Goal: Check status: Check status

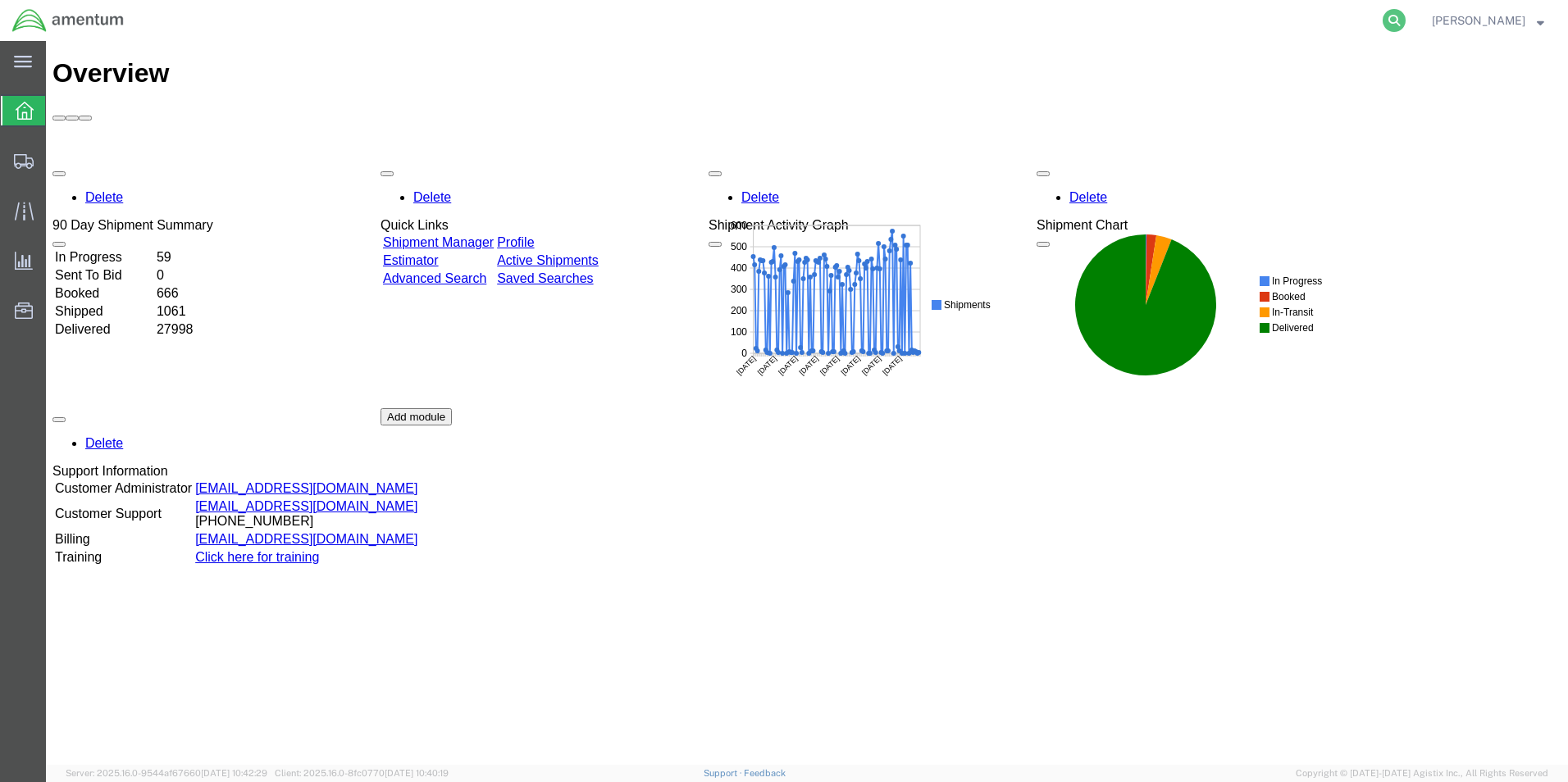
click at [1406, 16] on icon at bounding box center [1394, 20] width 23 height 23
click at [1114, 19] on input "search" at bounding box center [1133, 20] width 499 height 40
paste input "91495441299"
click at [920, 17] on input "91495441299" at bounding box center [1133, 20] width 499 height 40
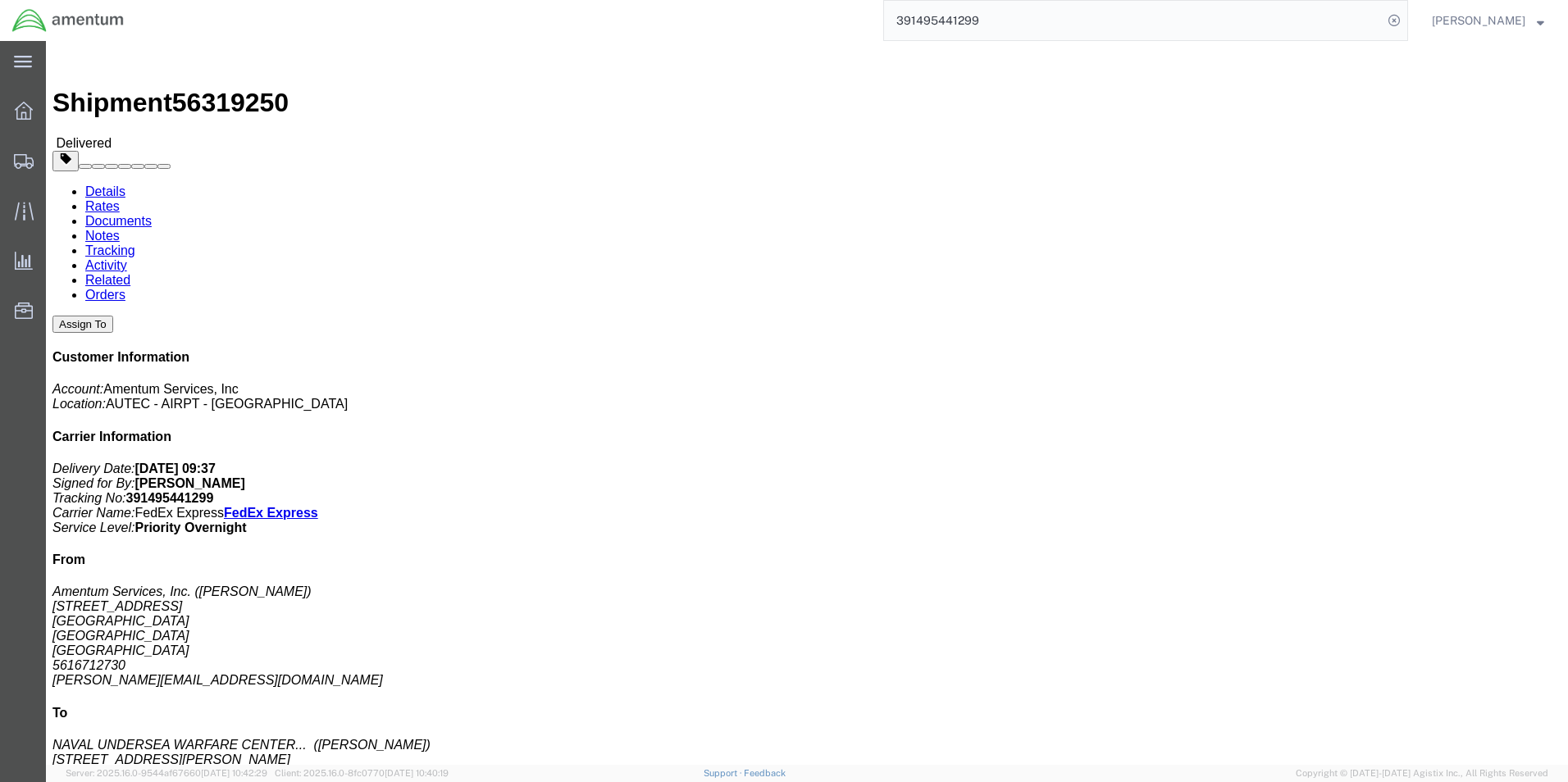
click div "References Project Number: 4732.C0.03TR.13100202.937E0040 Department: autec Shi…"
drag, startPoint x: 1178, startPoint y: 173, endPoint x: 991, endPoint y: 175, distance: 187.0
click span "Project Number: 4732.C0.03TR.13100202.937E0040"
copy b "4732.C0.03TR.13100202.937E0040"
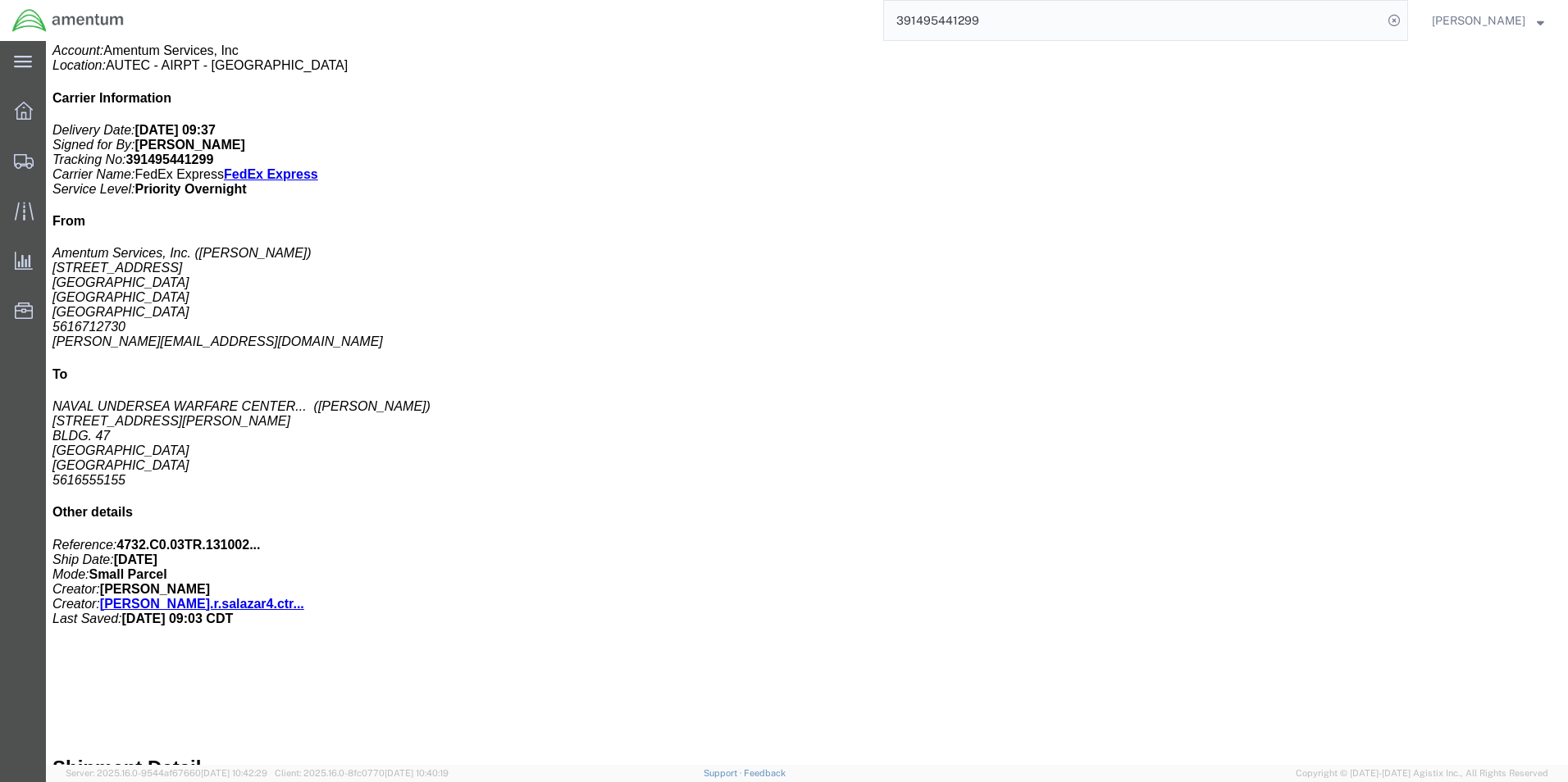
scroll to position [343, 0]
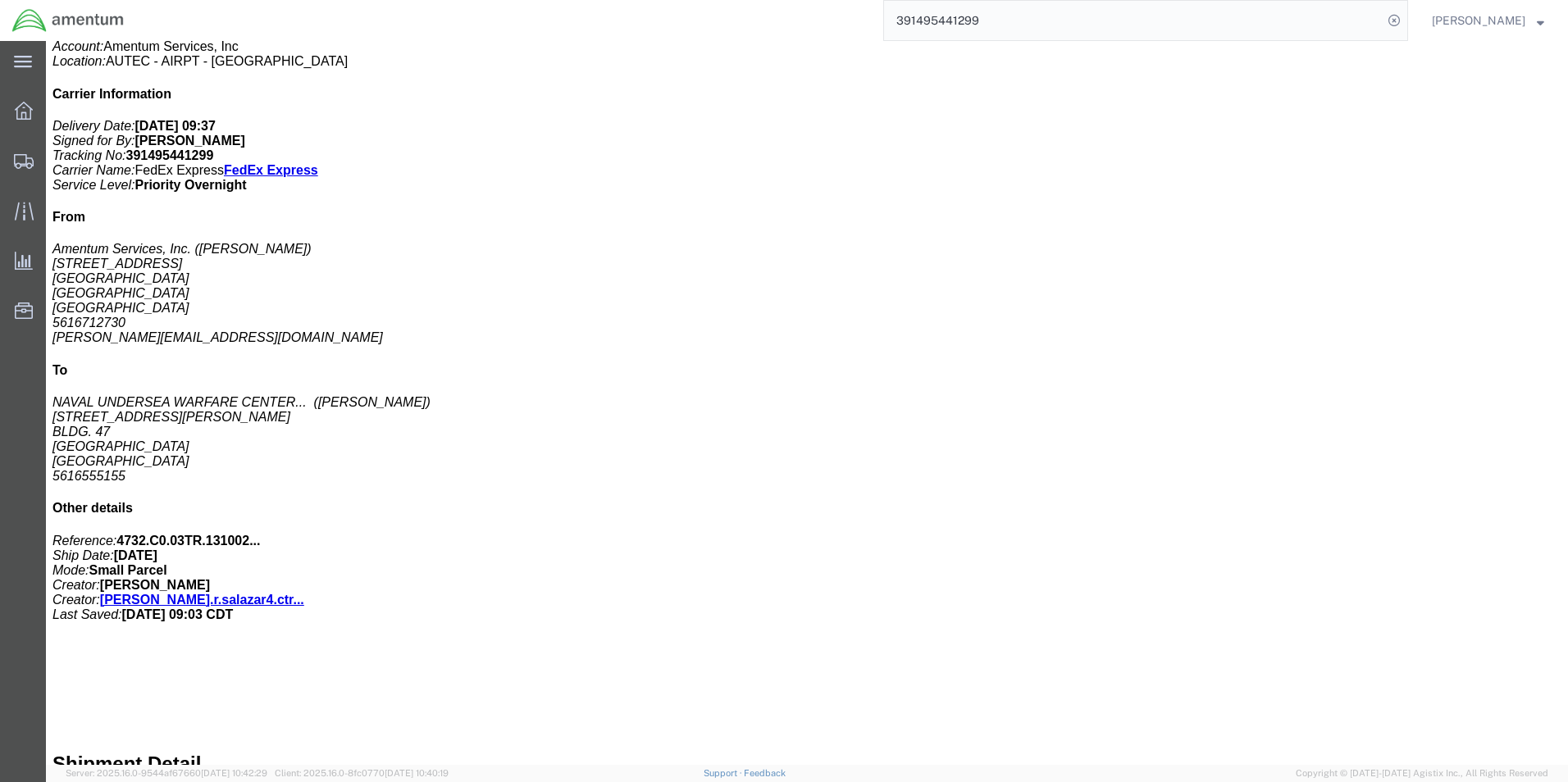
drag, startPoint x: 949, startPoint y: 381, endPoint x: 958, endPoint y: 376, distance: 10.3
click div "# 1 1 Your Packaging Total weight: 15.00 LBS Tracking: 391495441299 Dimensions:…"
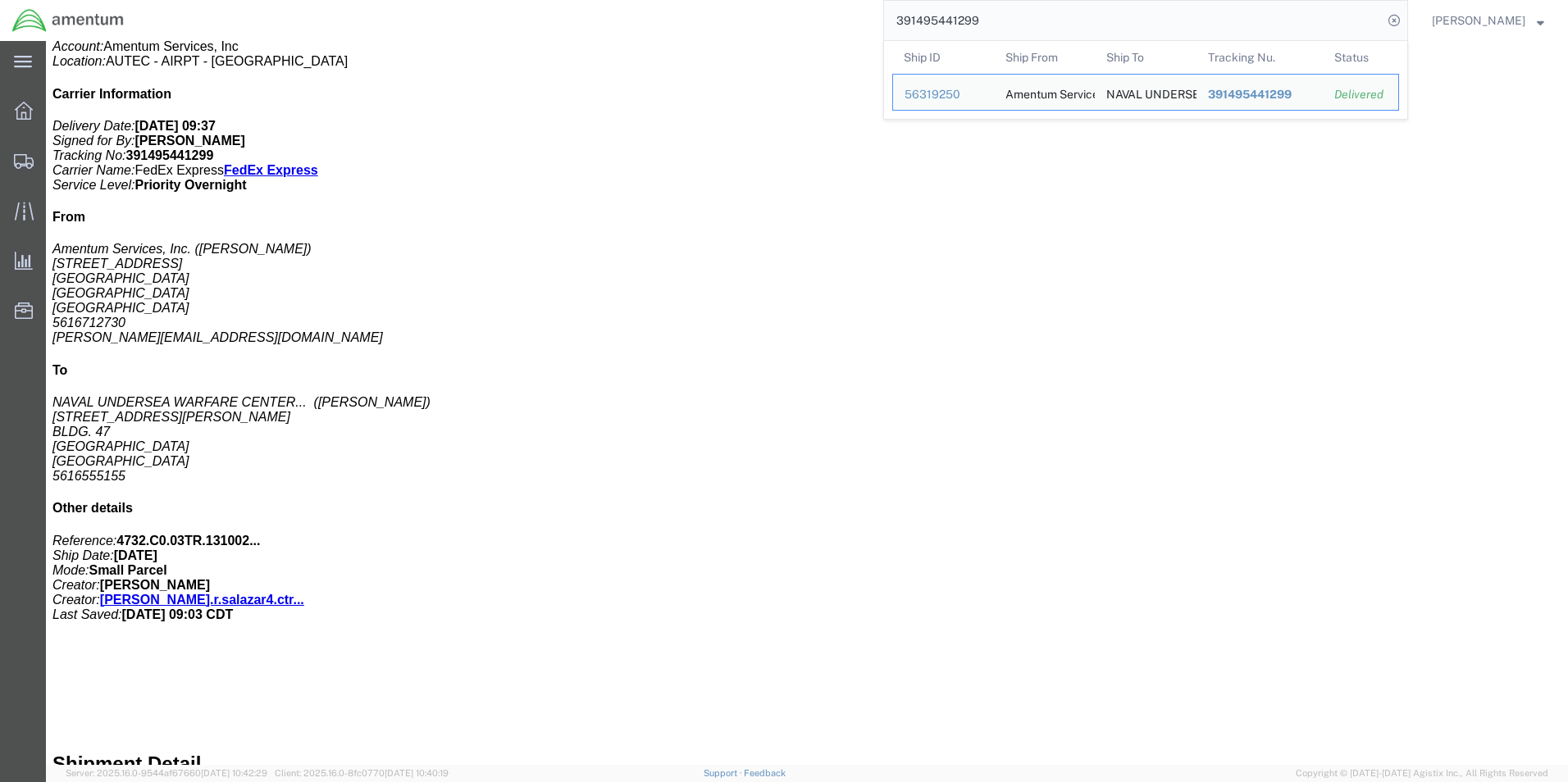
drag, startPoint x: 1028, startPoint y: 20, endPoint x: 926, endPoint y: 20, distance: 102.0
click at [926, 20] on input "391495441299" at bounding box center [1133, 20] width 499 height 40
paste input "526564994"
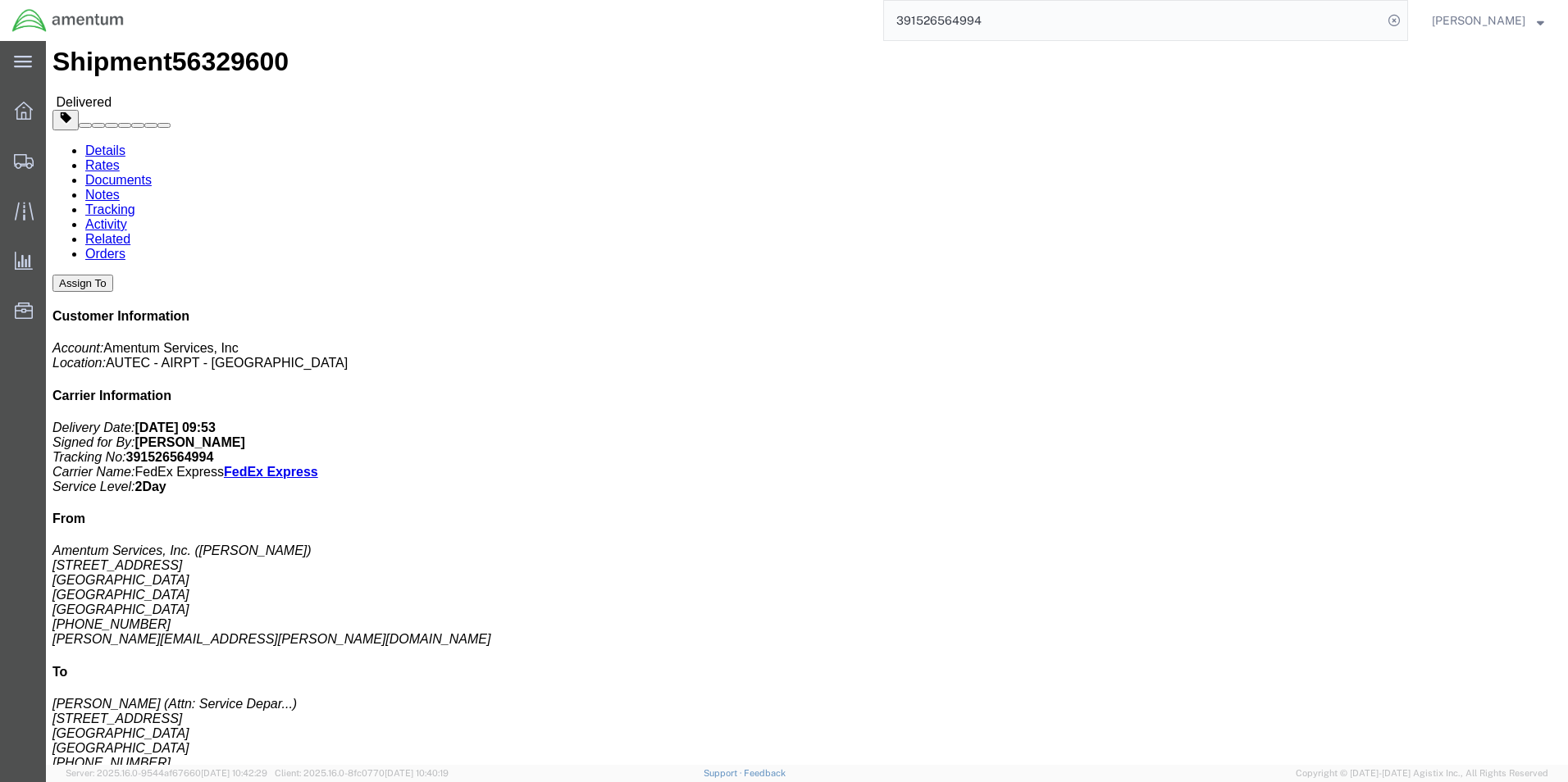
scroll to position [15, 0]
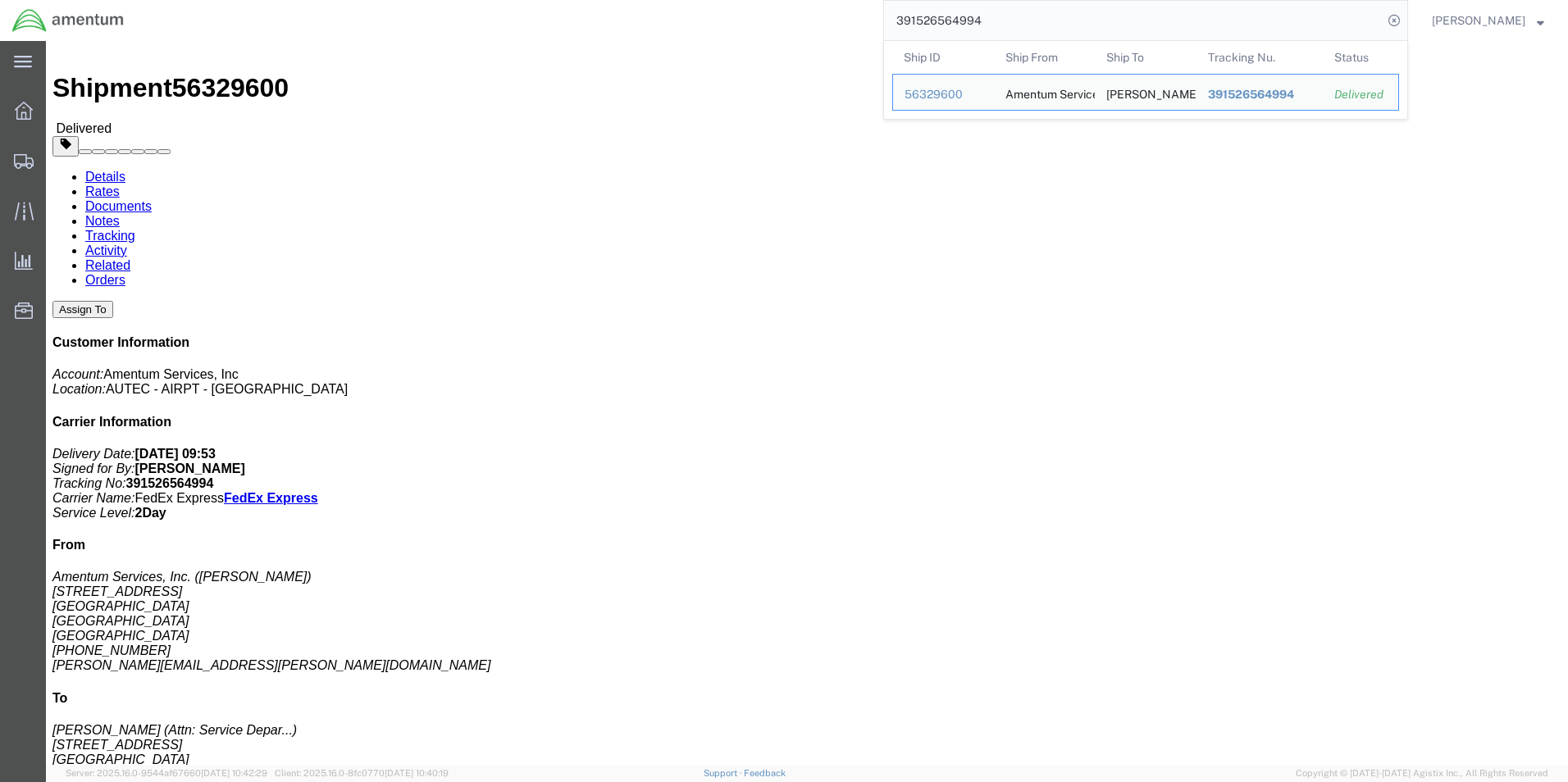
drag, startPoint x: 908, startPoint y: 179, endPoint x: 1096, endPoint y: 179, distance: 188.0
click p "Project Number: 4732.C0.03RA.16310400.815E0440 Department: Autec Shipment Id Nu…"
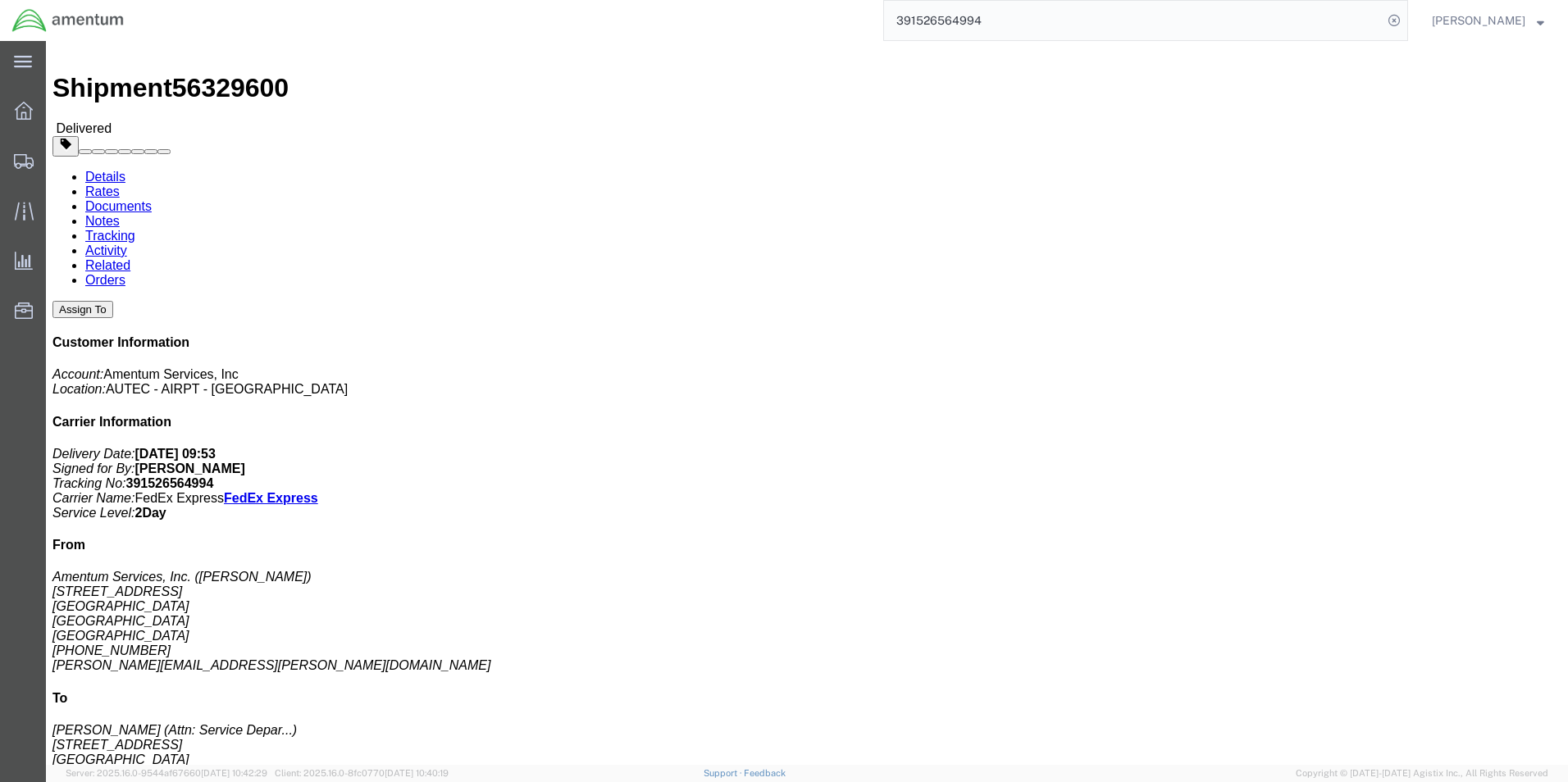
copy b "4732.C0.03RA.16310400.815E0440"
click at [1024, 27] on input "391526564994" at bounding box center [1133, 20] width 499 height 40
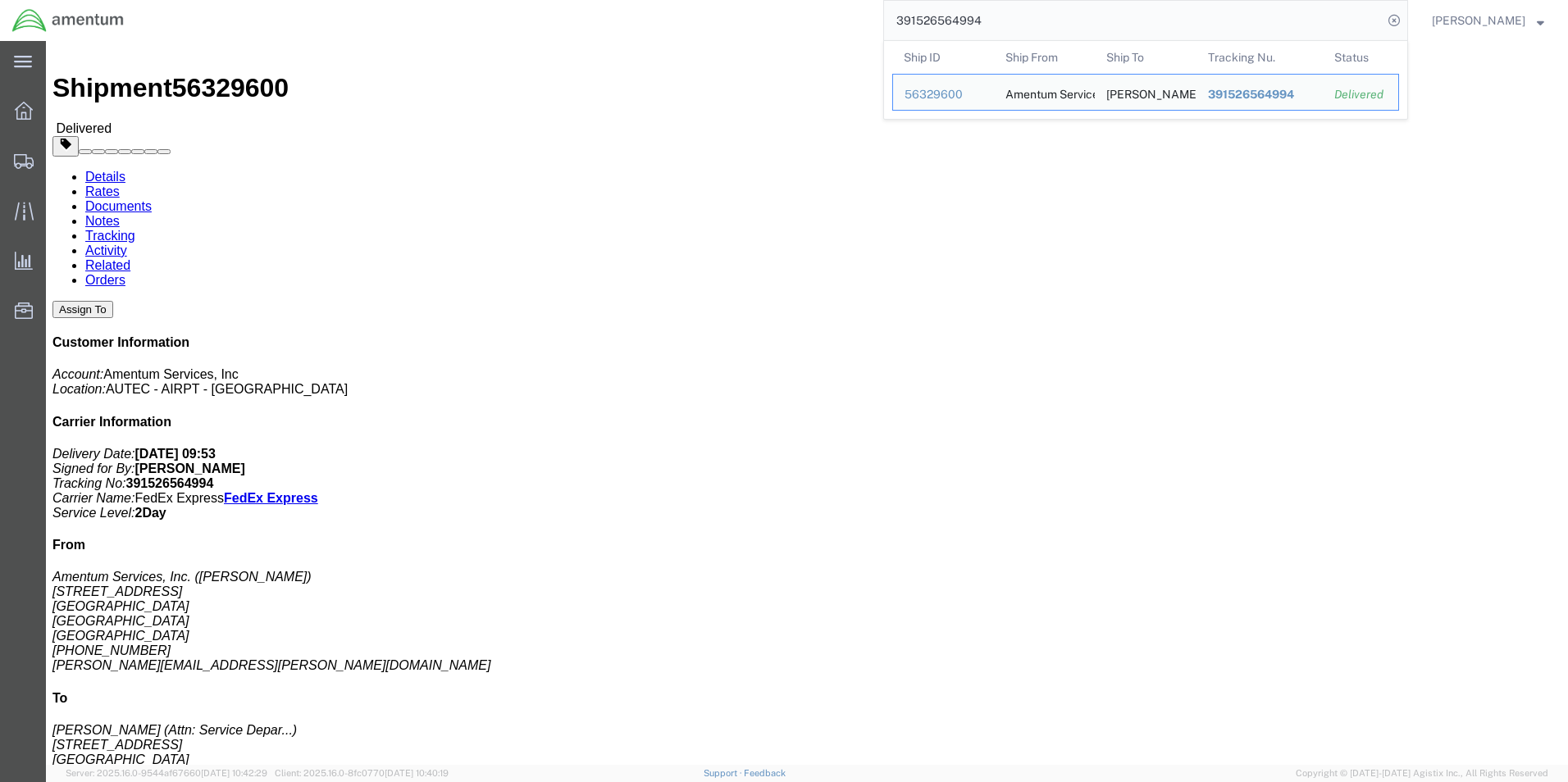
drag, startPoint x: 1033, startPoint y: 18, endPoint x: 924, endPoint y: 21, distance: 109.0
click at [924, 21] on input "391526564994" at bounding box center [1133, 20] width 499 height 40
paste input "410214463"
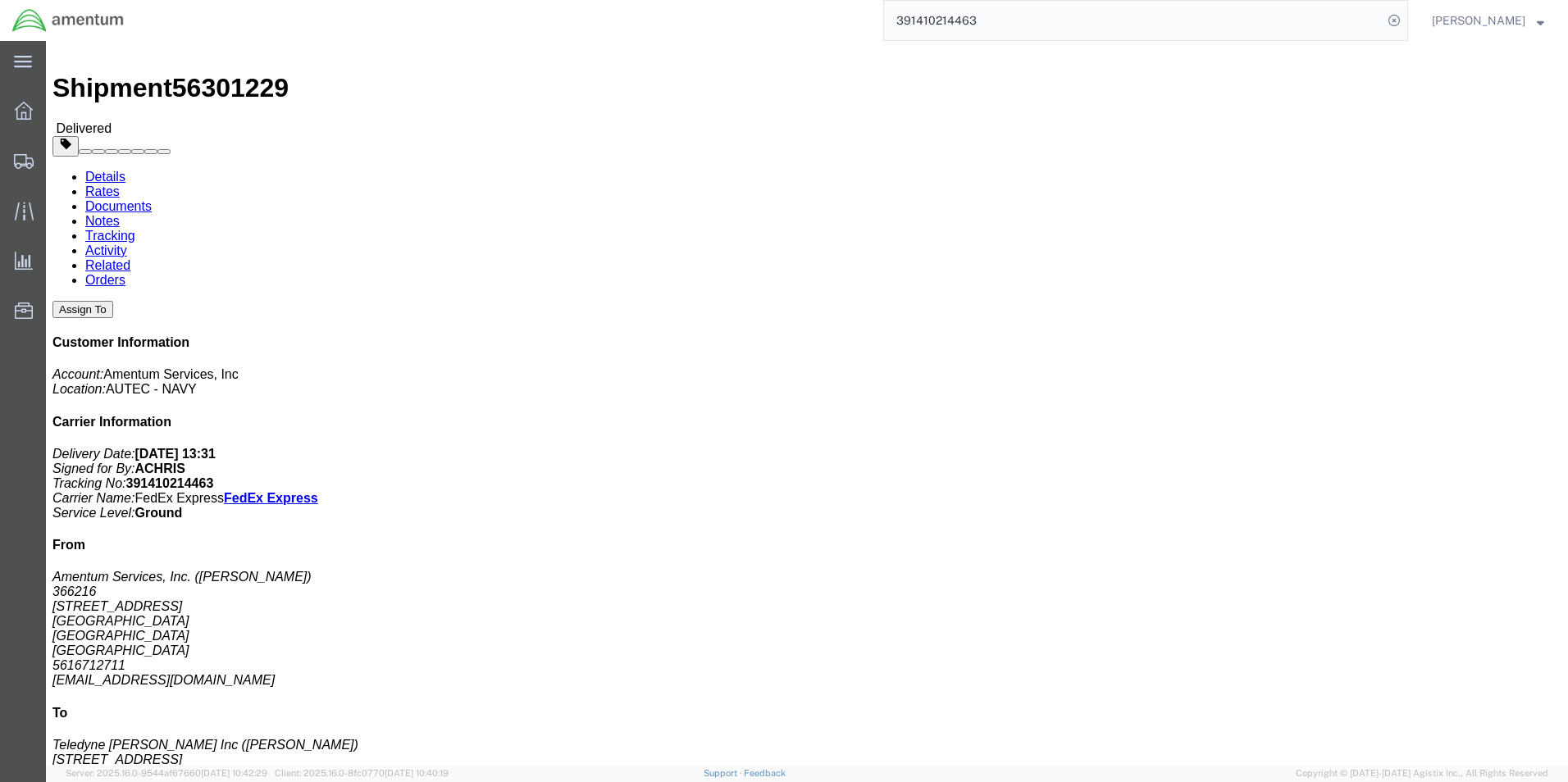
drag, startPoint x: 995, startPoint y: 176, endPoint x: 1181, endPoint y: 179, distance: 186.0
click div "References Shipment Id Number: 56301229 Project Number: 4732.C0.03SL.14090100.8…"
copy b "4732.C0.03SL.14090100.880E0110"
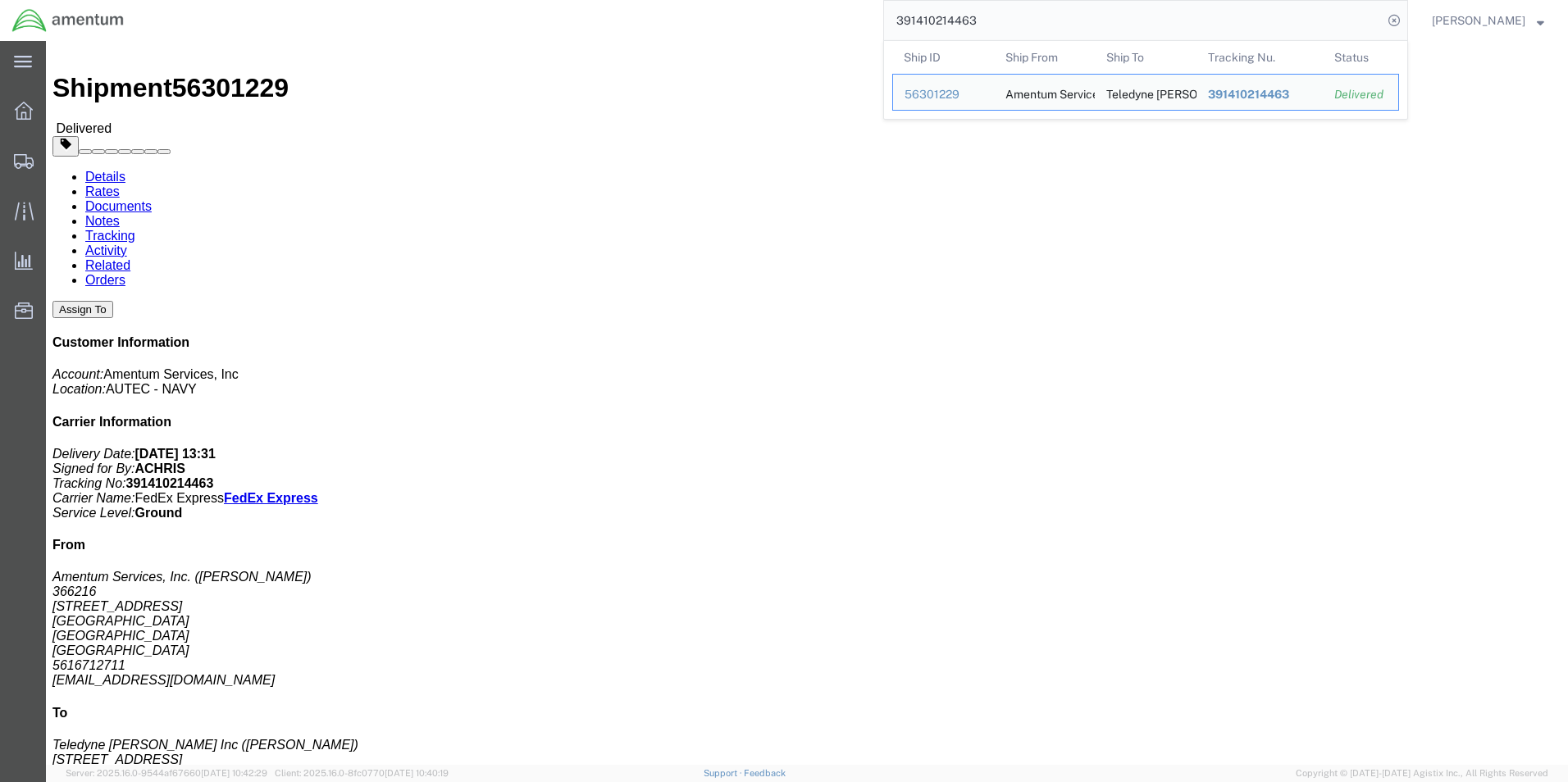
drag, startPoint x: 1013, startPoint y: 26, endPoint x: 926, endPoint y: 26, distance: 87.0
click at [926, 26] on input "391410214463" at bounding box center [1133, 20] width 499 height 40
paste input "582807529"
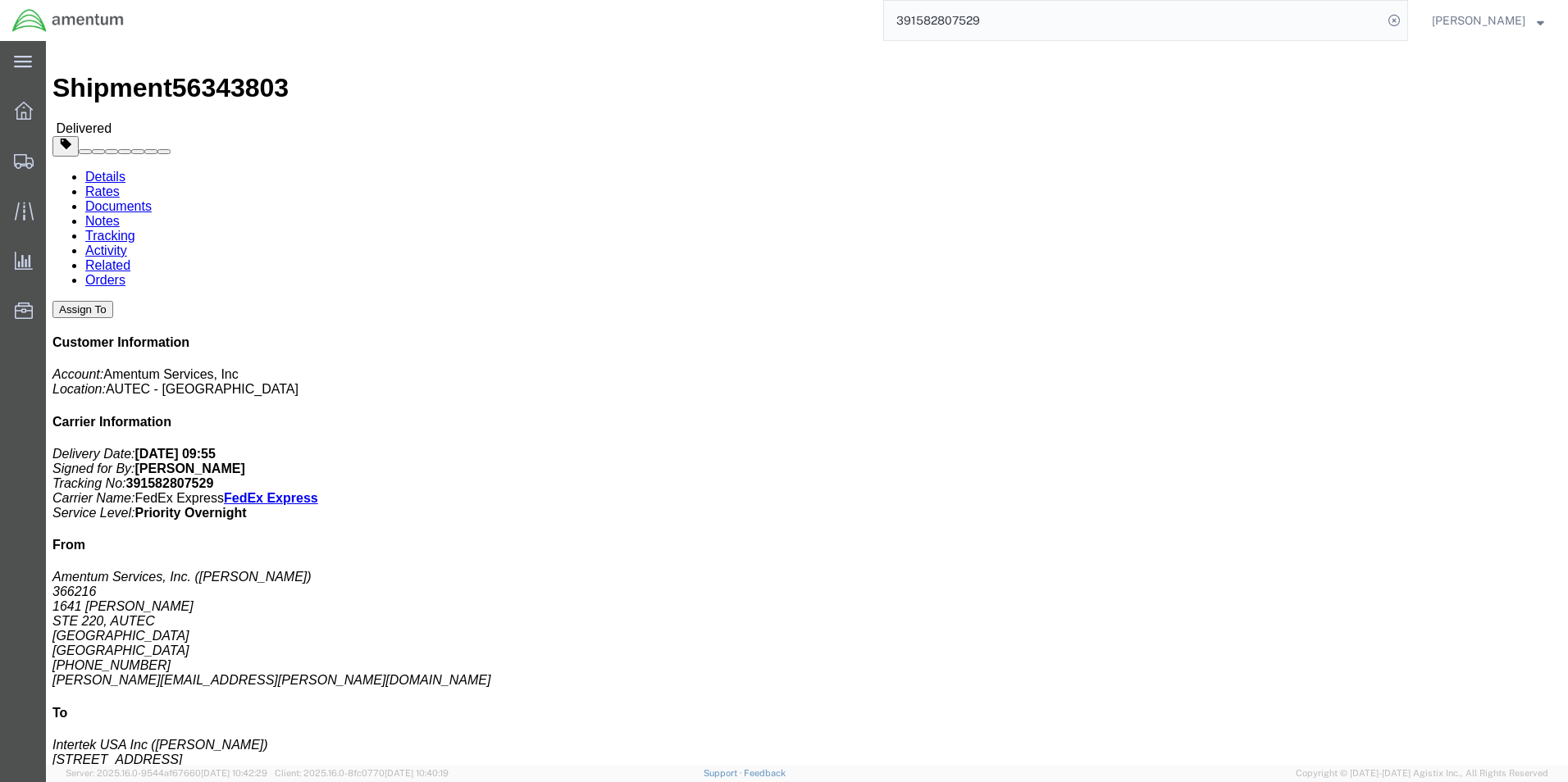
drag, startPoint x: 954, startPoint y: 198, endPoint x: 1134, endPoint y: 199, distance: 180.0
click b "4732.C0.03SD.13030701.920E0120"
copy b "4732.C0.03SD.13030701.920E0120"
click div "Leg 1 - Small Parcel"
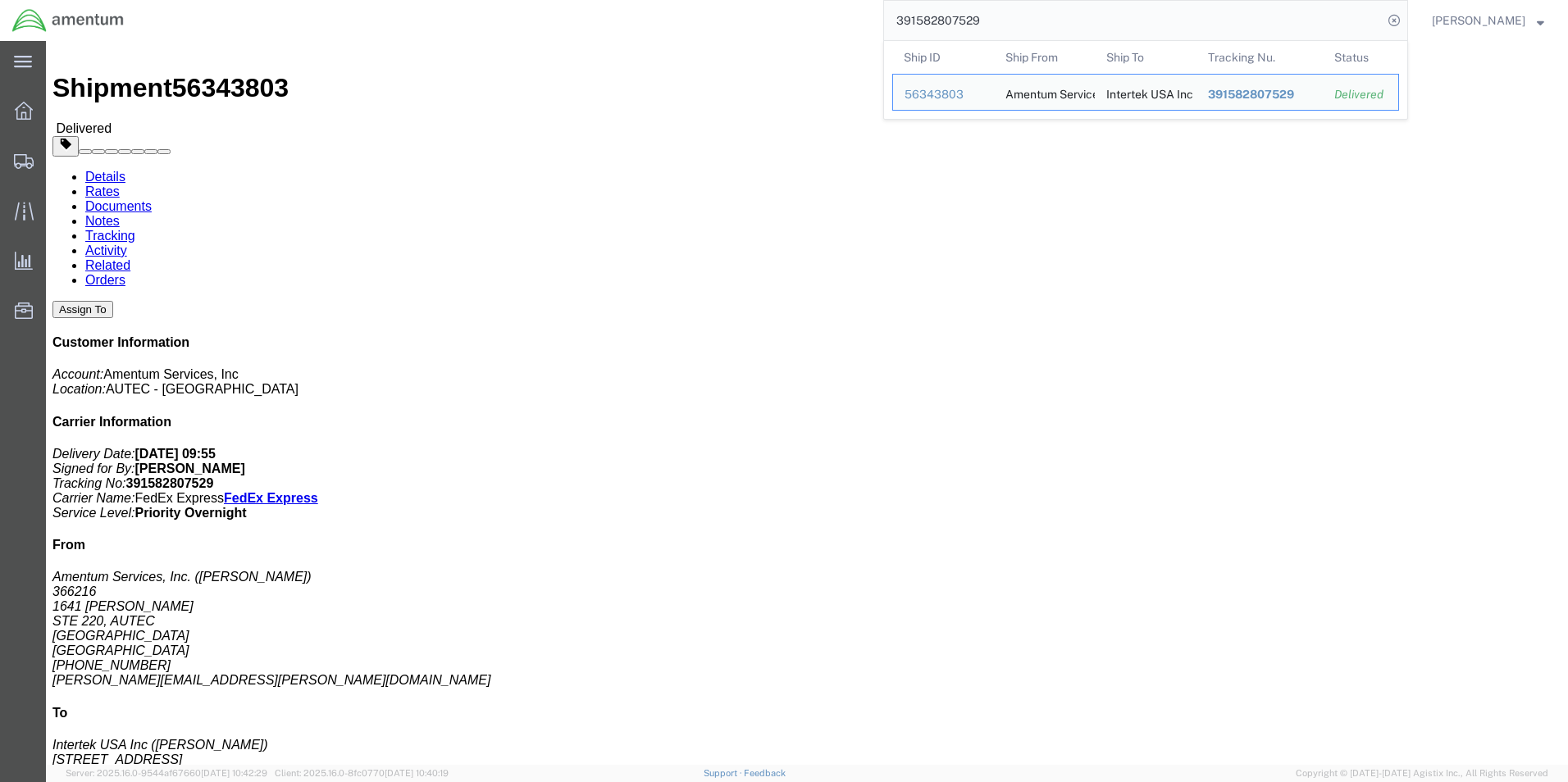
drag, startPoint x: 1034, startPoint y: 13, endPoint x: 926, endPoint y: 19, distance: 108.2
click at [926, 19] on input "391582807529" at bounding box center [1133, 20] width 499 height 40
paste input "26892422"
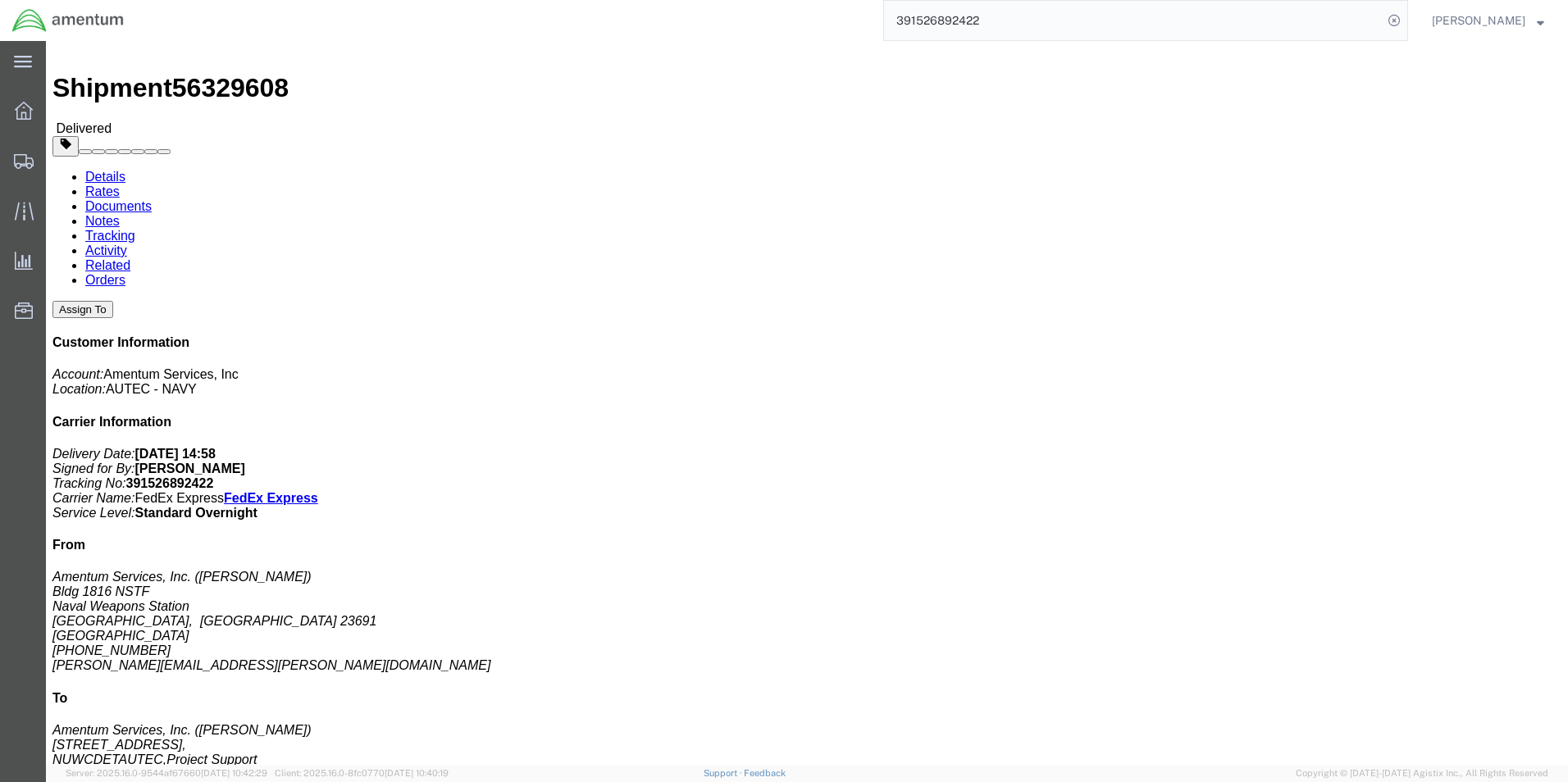
drag, startPoint x: 995, startPoint y: 176, endPoint x: 1175, endPoint y: 178, distance: 180.0
click b "4732.CO.03RC.14900400.835E000"
copy b "4732.CO.03RC.14900400.835E000"
drag, startPoint x: 1175, startPoint y: 176, endPoint x: 997, endPoint y: 179, distance: 178.0
click b "4732.CO.03RC.14900400.835E000"
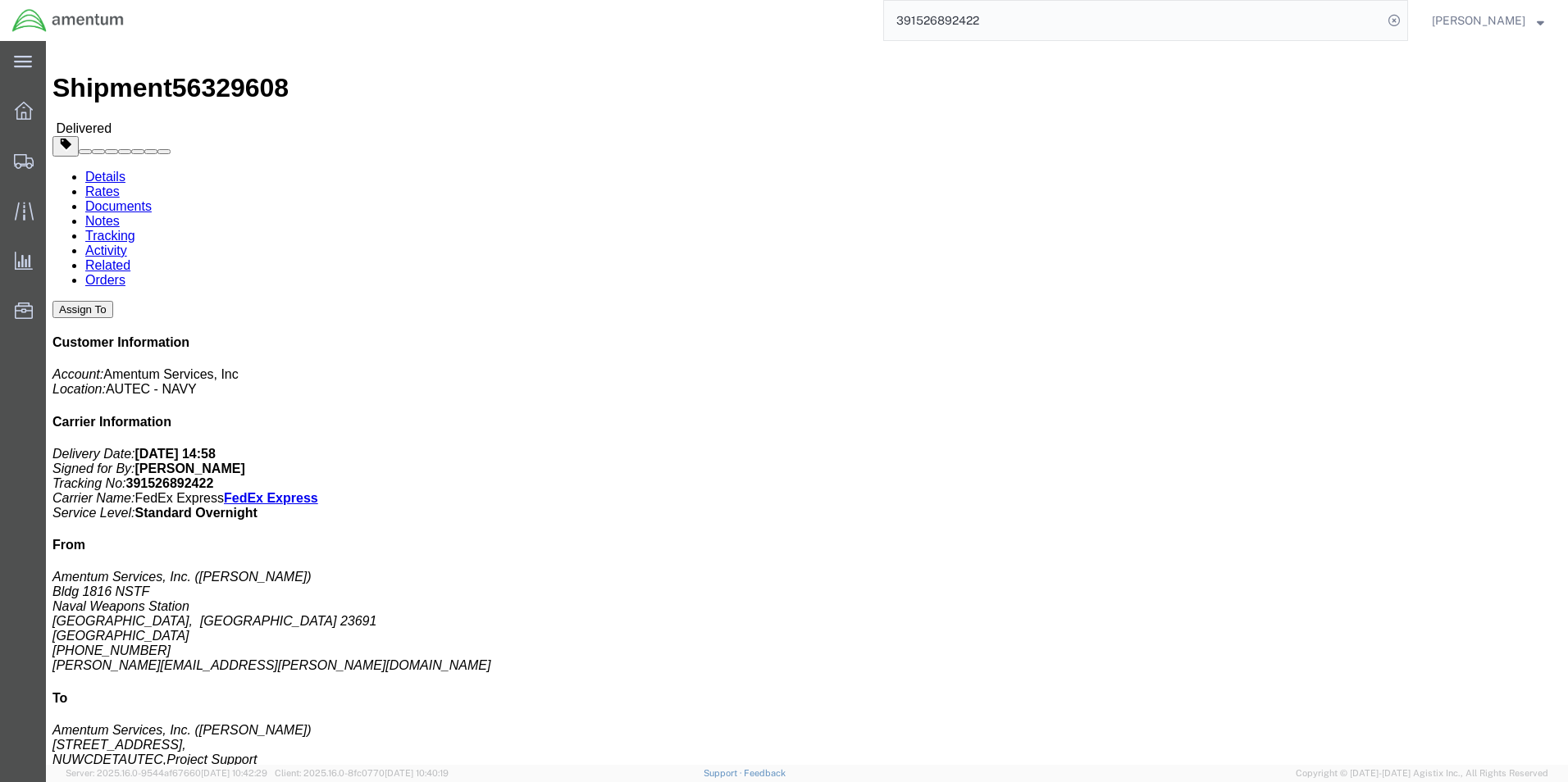
copy b "4732.CO.03RC.14900400.835E000"
drag, startPoint x: 921, startPoint y: 389, endPoint x: 933, endPoint y: 372, distance: 20.8
click div "Leg 1 - Small Parcel"
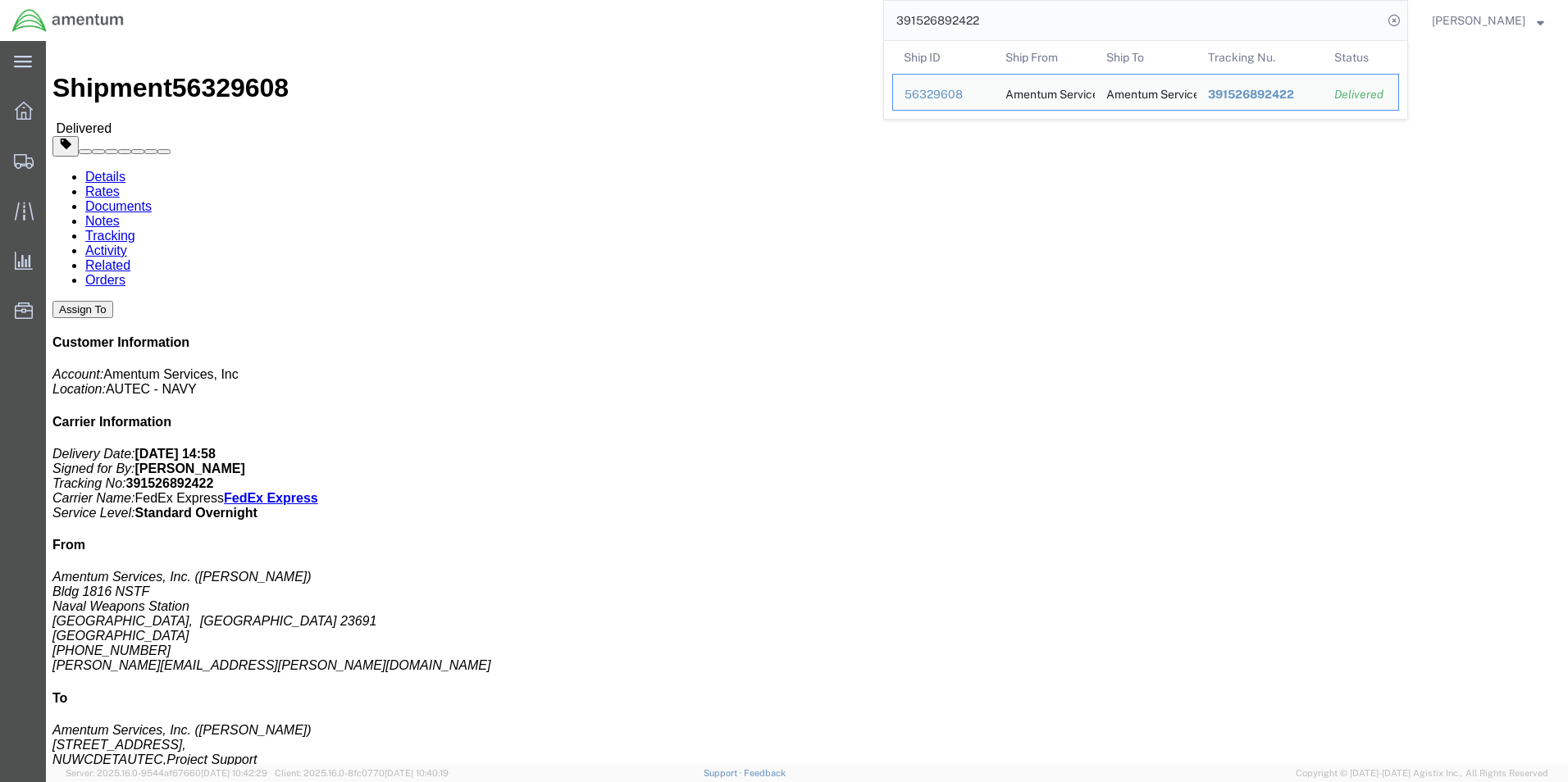
drag, startPoint x: 1009, startPoint y: 16, endPoint x: 922, endPoint y: 19, distance: 87.1
click at [922, 19] on input "391526892422" at bounding box center [1133, 20] width 499 height 40
paste input "918157"
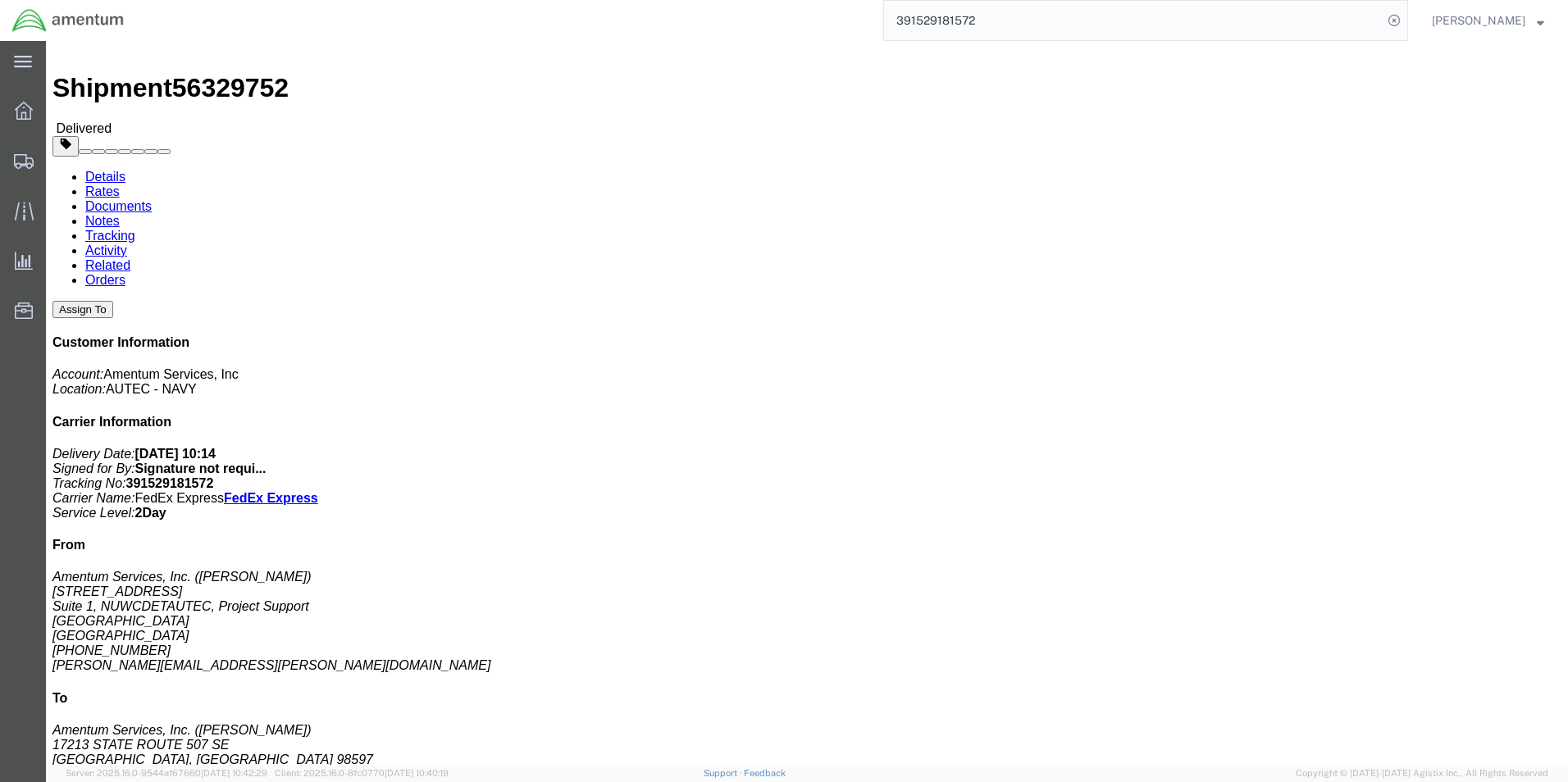
drag, startPoint x: 996, startPoint y: 178, endPoint x: 1177, endPoint y: 179, distance: 181.0
click b "4732.C0.03SZ.12090500.900E0120"
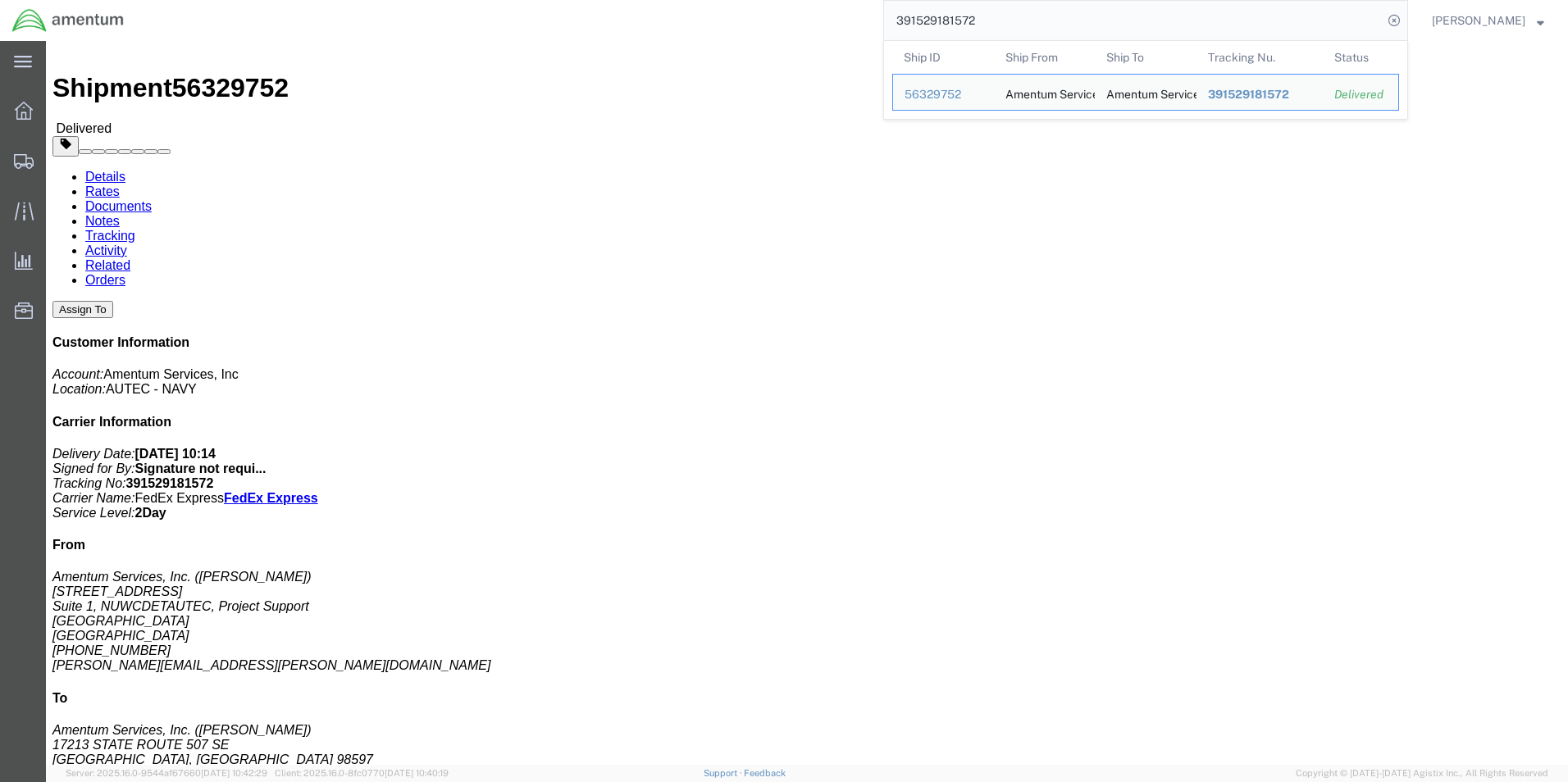
drag, startPoint x: 1016, startPoint y: 20, endPoint x: 924, endPoint y: 19, distance: 92.0
click at [924, 19] on input "391529181572" at bounding box center [1133, 20] width 499 height 40
paste input "77468336"
drag, startPoint x: 1025, startPoint y: 27, endPoint x: 926, endPoint y: 19, distance: 99.3
click at [926, 19] on input "391577468336" at bounding box center [1133, 20] width 499 height 40
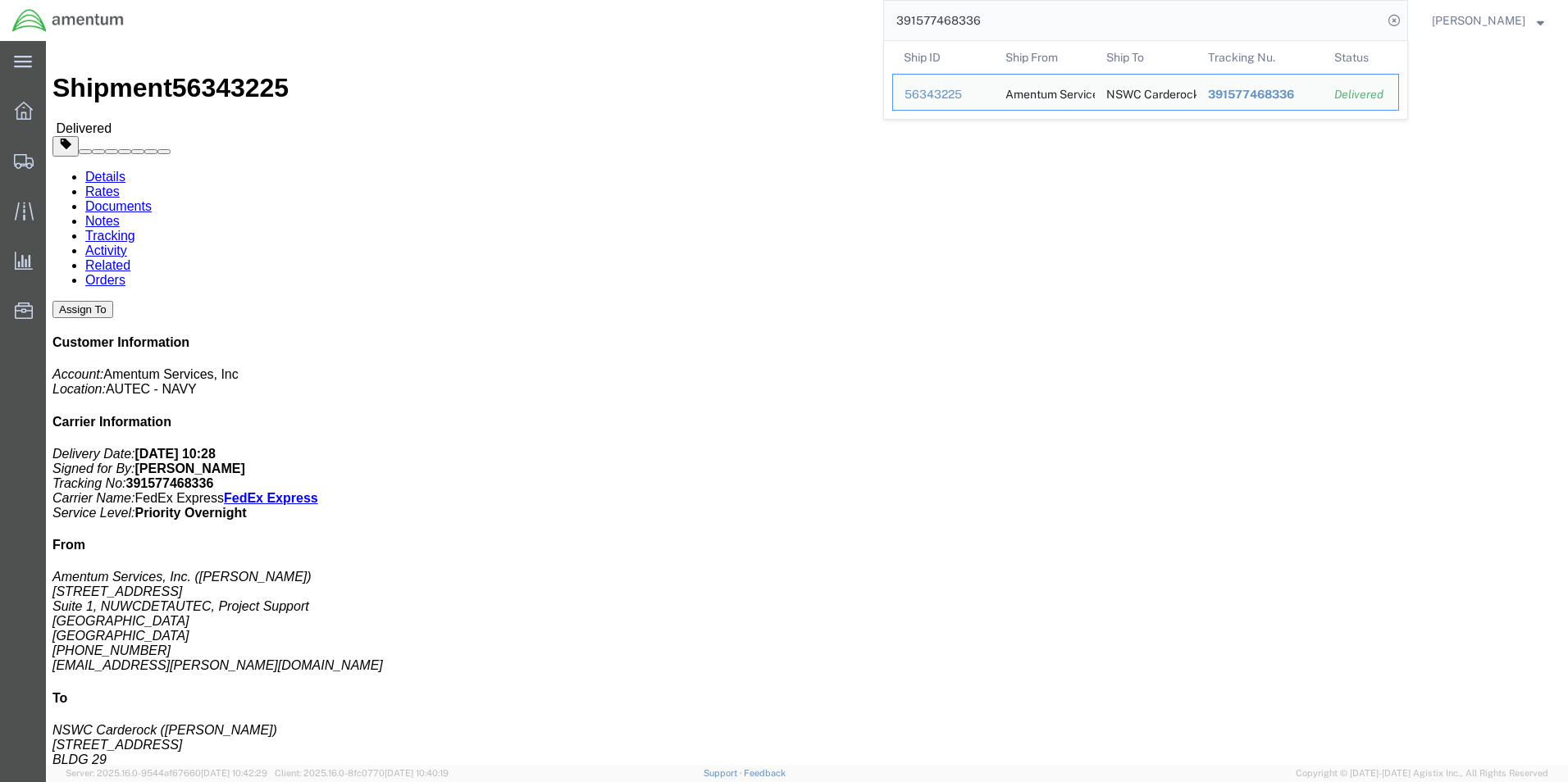
paste input "29181572"
drag, startPoint x: 995, startPoint y: 179, endPoint x: 1184, endPoint y: 181, distance: 189.0
click div "References Shipment Id Number: adwa072925 Project Number: 4732.C0.03SZ.12090500…"
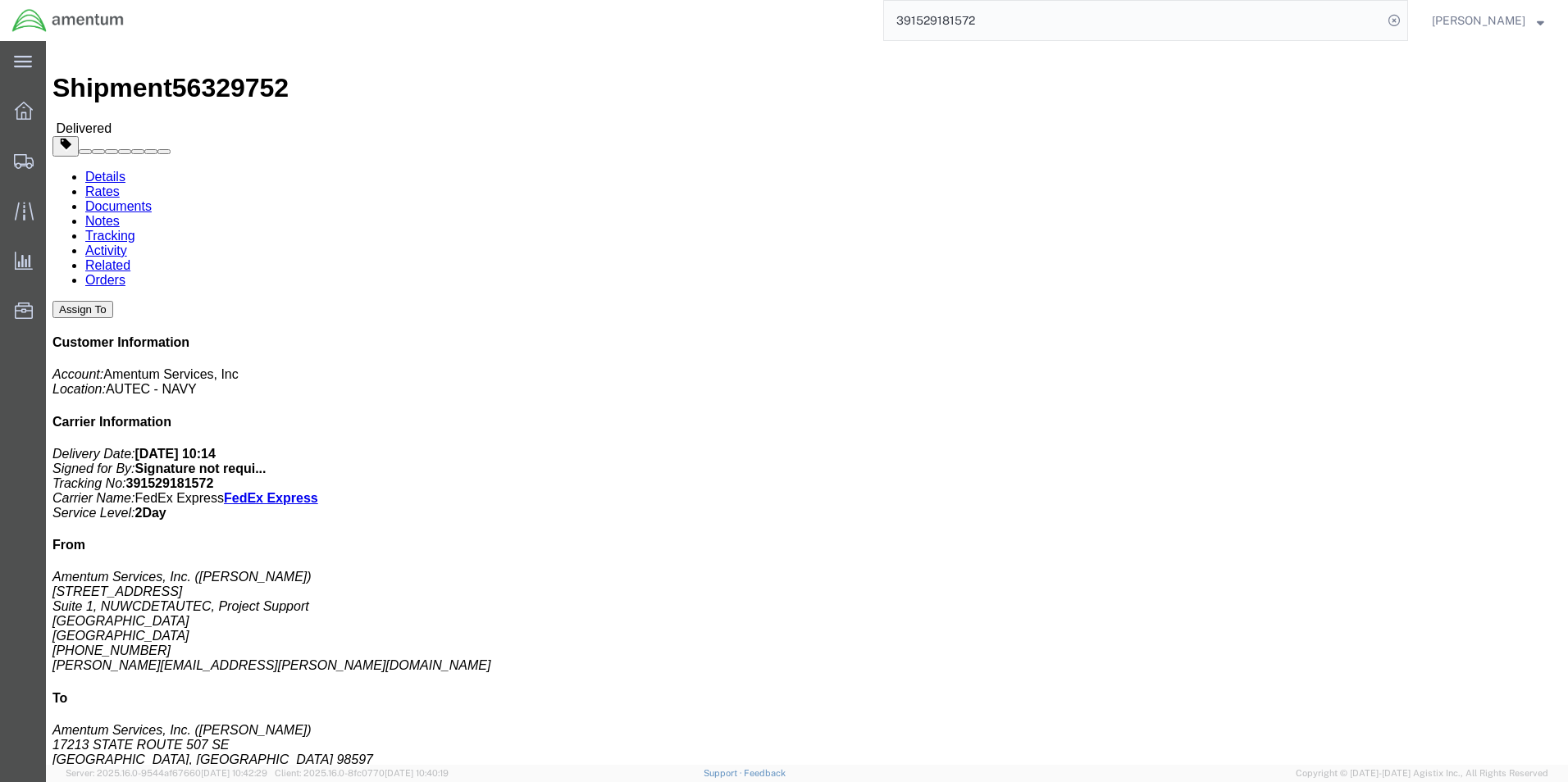
copy b "4732.C0.03SZ.12090500.900E0120"
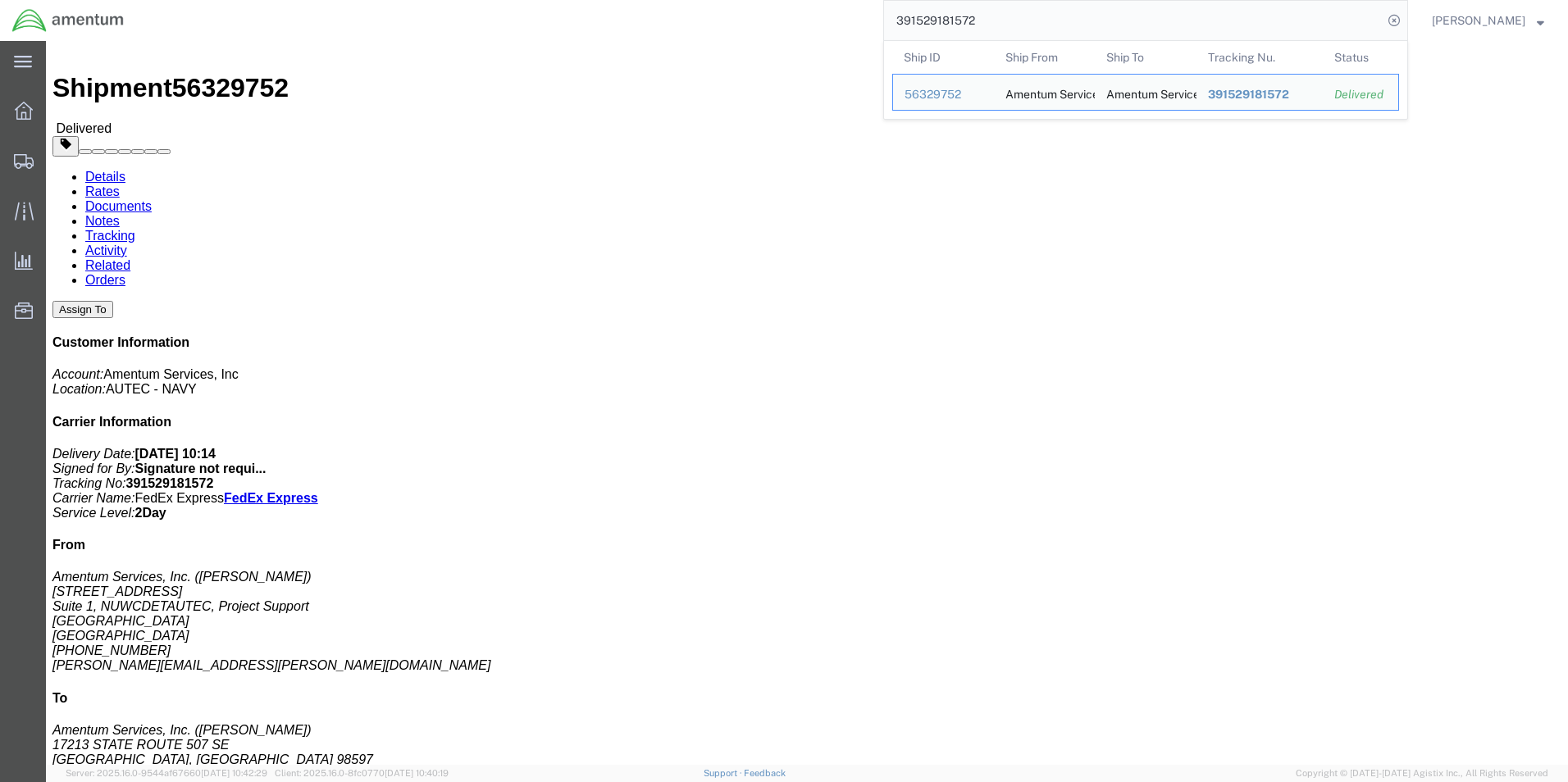
drag, startPoint x: 1019, startPoint y: 20, endPoint x: 927, endPoint y: 19, distance: 92.0
click at [927, 19] on input "391529181572" at bounding box center [1133, 20] width 499 height 40
paste input "77468336"
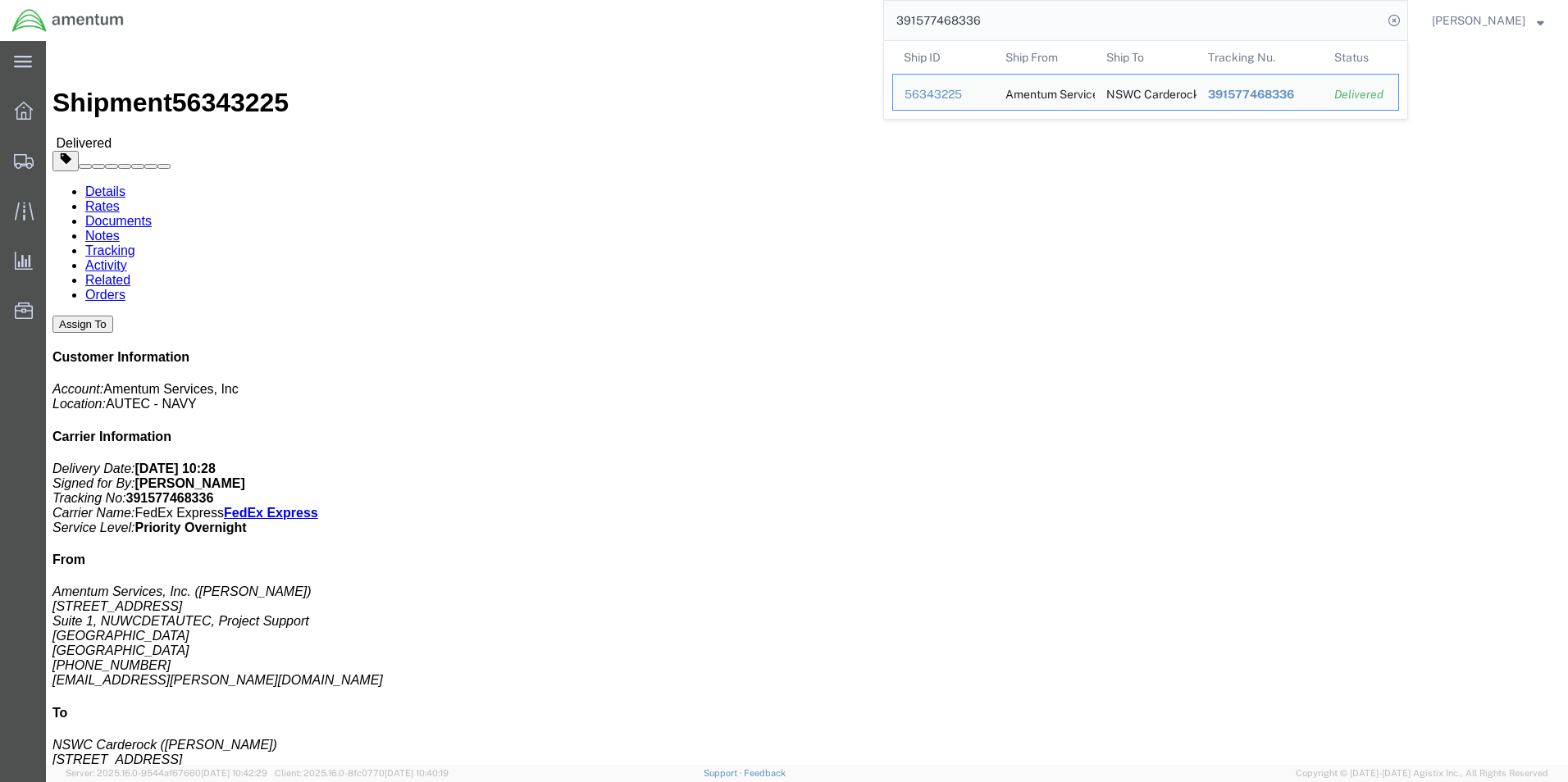
drag, startPoint x: 1040, startPoint y: 20, endPoint x: 926, endPoint y: 20, distance: 114.0
click at [926, 20] on input "391577468336" at bounding box center [1133, 20] width 499 height 40
paste input "661352912"
drag, startPoint x: 1015, startPoint y: 24, endPoint x: 926, endPoint y: 19, distance: 89.1
click at [926, 19] on input "391661352912" at bounding box center [1133, 20] width 499 height 40
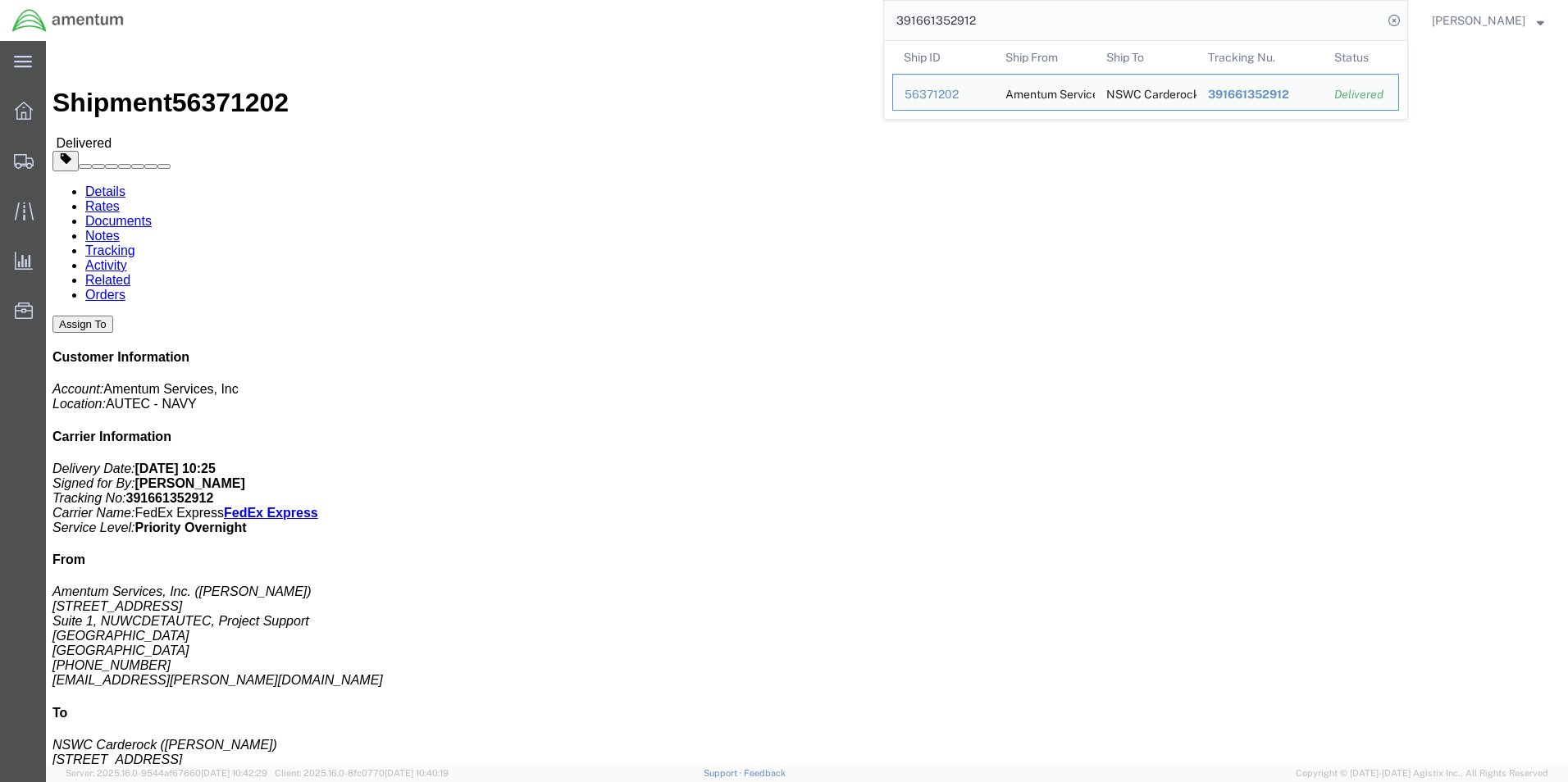
paste input "577468336"
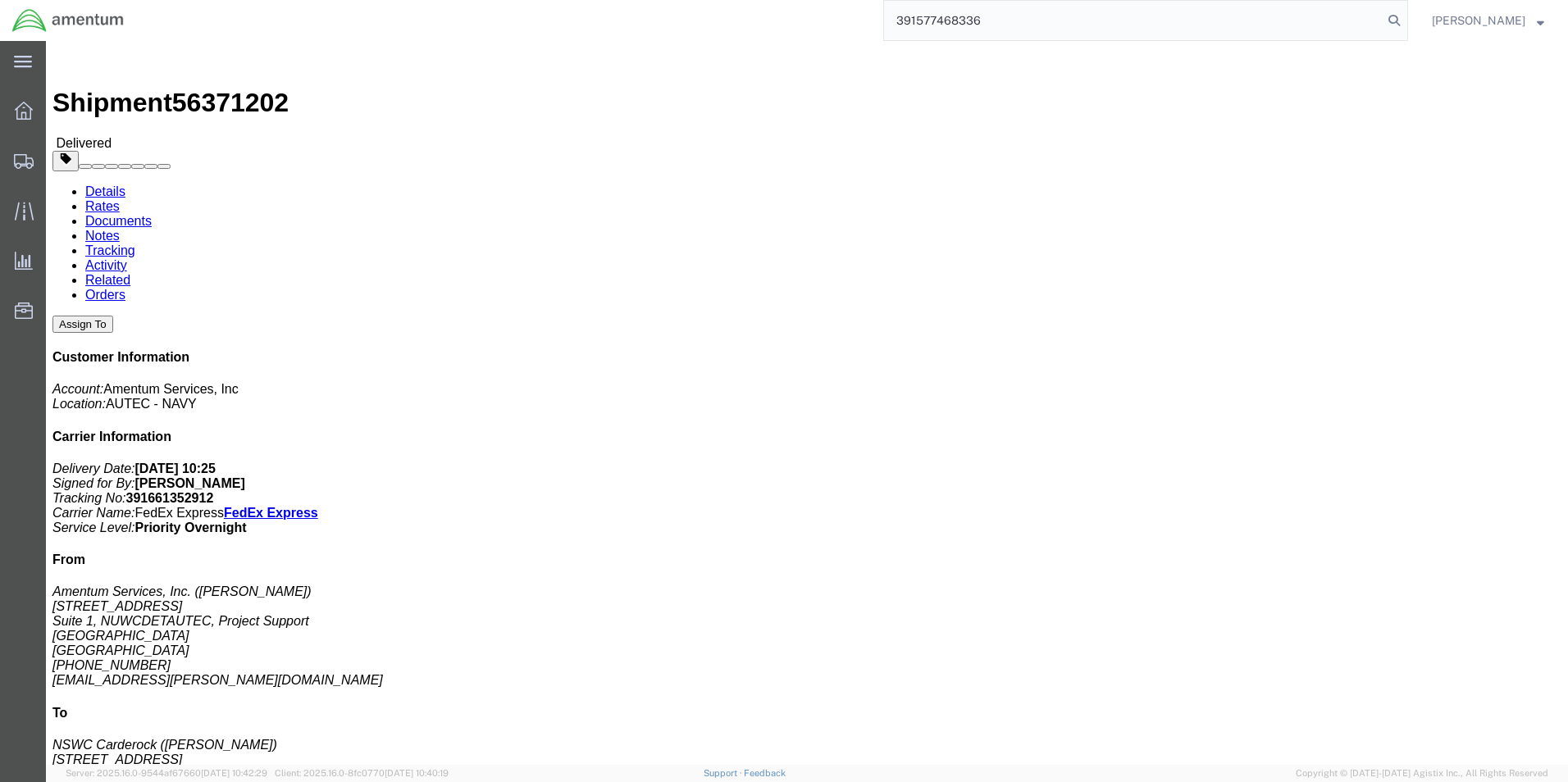
type input "391577468336"
